Goal: Information Seeking & Learning: Learn about a topic

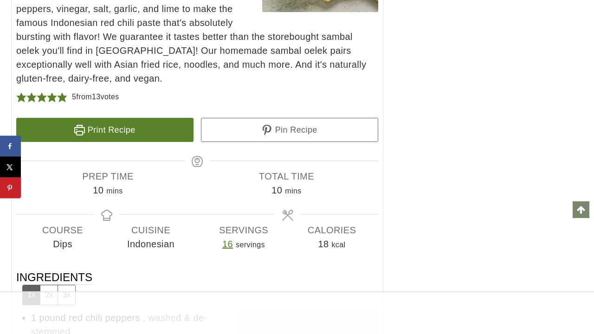
scroll to position [4698, 0]
